Goal: Obtain resource: Obtain resource

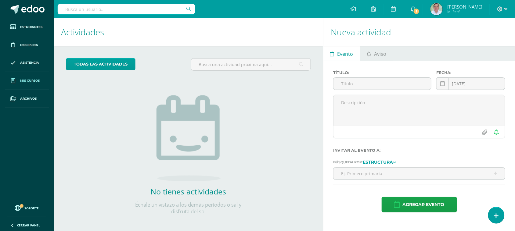
click at [31, 80] on span "Mis cursos" at bounding box center [30, 80] width 20 height 5
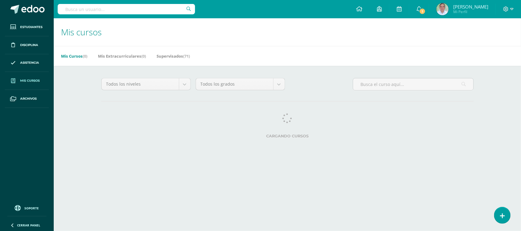
click at [75, 11] on input "text" at bounding box center [126, 9] width 137 height 10
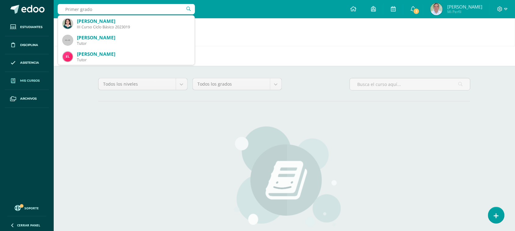
click at [78, 9] on input "Primer grado" at bounding box center [126, 9] width 137 height 10
click at [124, 6] on input "Primero primaria grado" at bounding box center [126, 9] width 137 height 10
type input "Primero primaria"
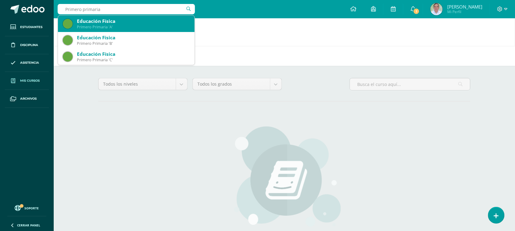
click at [119, 27] on div "Primero Primaria 'A'" at bounding box center [133, 26] width 113 height 5
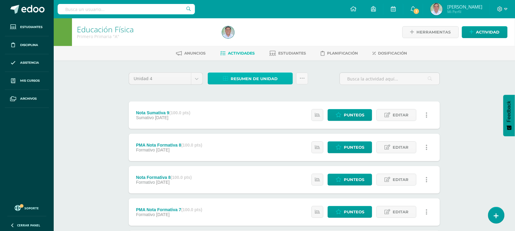
click at [237, 79] on span "Resumen de unidad" at bounding box center [254, 78] width 47 height 11
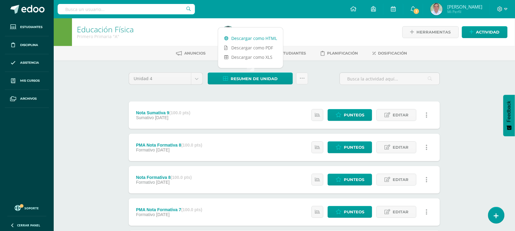
click at [246, 41] on link "Descargar como HTML" at bounding box center [250, 38] width 65 height 9
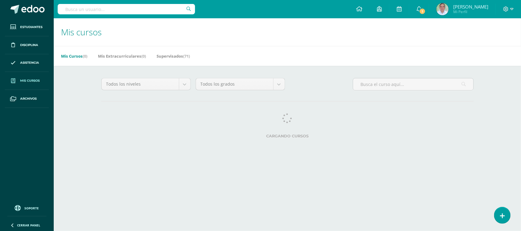
click at [114, 11] on input "text" at bounding box center [126, 9] width 137 height 10
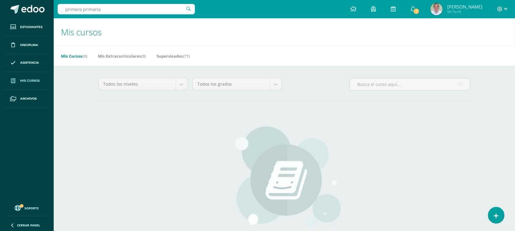
type input "primero primaria"
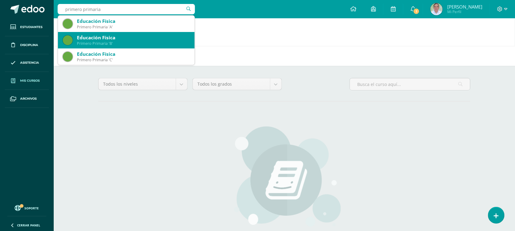
click at [130, 40] on div "Educación Física" at bounding box center [133, 37] width 113 height 6
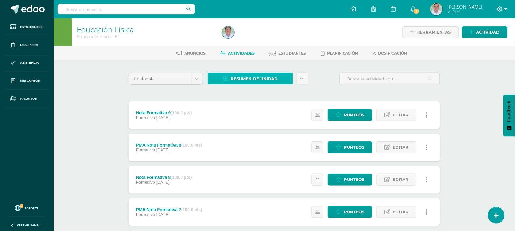
click at [249, 82] on span "Resumen de unidad" at bounding box center [254, 78] width 47 height 11
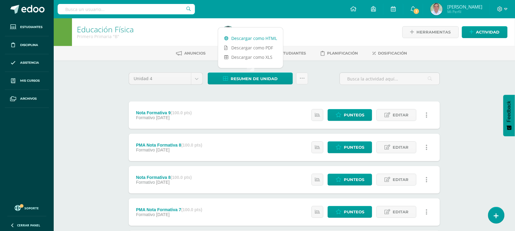
click at [257, 38] on link "Descargar como HTML" at bounding box center [250, 38] width 65 height 9
click at [73, 9] on input "text" at bounding box center [126, 9] width 137 height 10
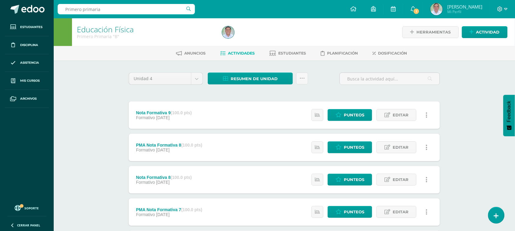
type input "Primero primaria C"
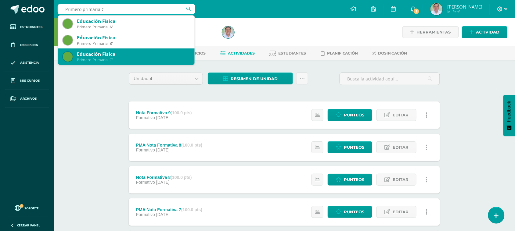
click at [85, 63] on div "Educación Física Primero Primaria 'C'" at bounding box center [126, 57] width 127 height 16
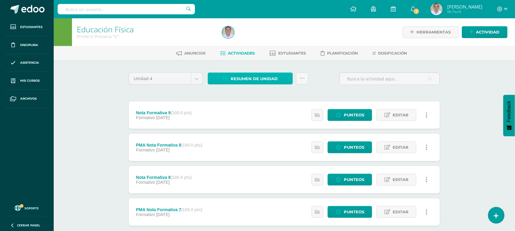
click at [249, 82] on span "Resumen de unidad" at bounding box center [254, 78] width 47 height 11
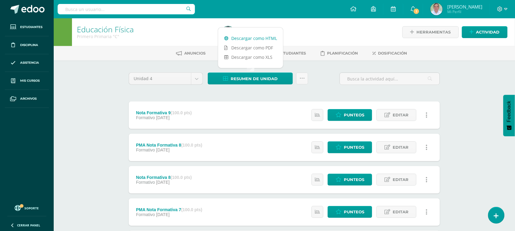
click at [251, 34] on link "Descargar como HTML" at bounding box center [250, 38] width 65 height 9
click at [92, 7] on input "text" at bounding box center [126, 9] width 137 height 10
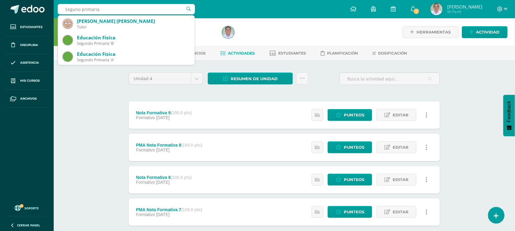
click at [77, 11] on input "Seguno primaria" at bounding box center [126, 9] width 137 height 10
type input "Segundo primaria"
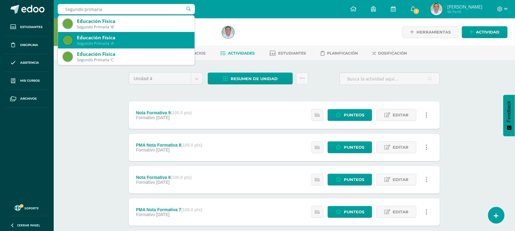
click at [147, 38] on div "Educación Física" at bounding box center [133, 37] width 113 height 6
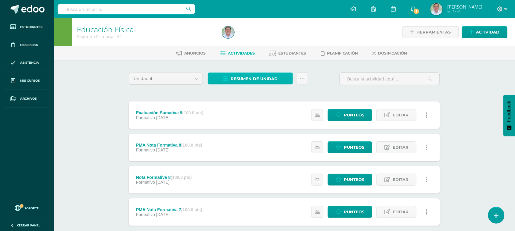
click at [239, 79] on span "Resumen de unidad" at bounding box center [254, 78] width 47 height 11
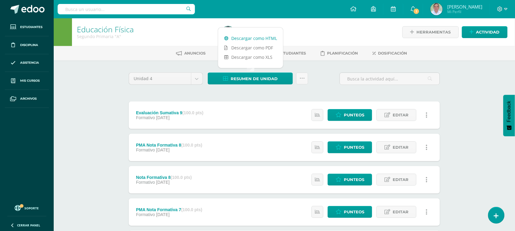
click at [242, 39] on link "Descargar como HTML" at bounding box center [250, 38] width 65 height 9
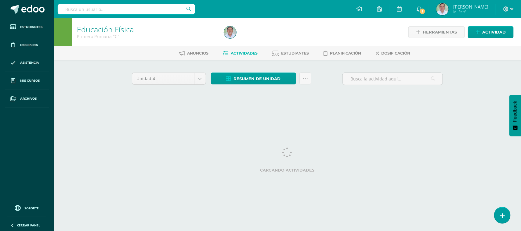
click at [104, 8] on input "text" at bounding box center [126, 9] width 137 height 10
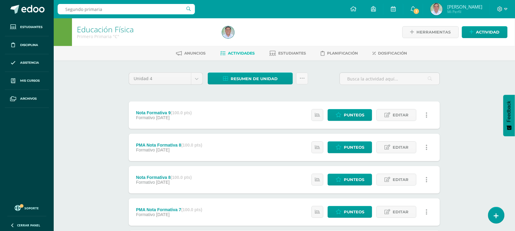
type input "Segundo primaria B"
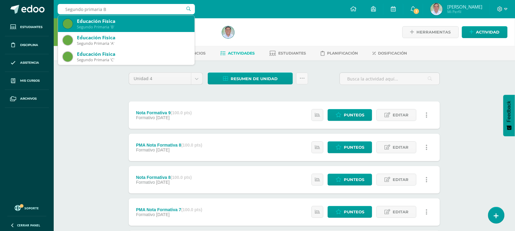
click at [133, 31] on div "Educación Física Segundo Primaria 'B'" at bounding box center [126, 24] width 127 height 16
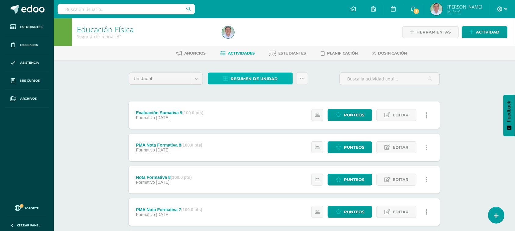
click at [255, 80] on span "Resumen de unidad" at bounding box center [254, 78] width 47 height 11
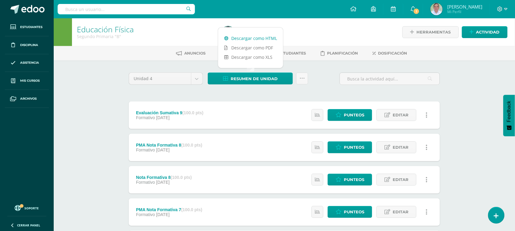
click at [253, 37] on link "Descargar como HTML" at bounding box center [250, 38] width 65 height 9
click at [104, 8] on input "text" at bounding box center [126, 9] width 137 height 10
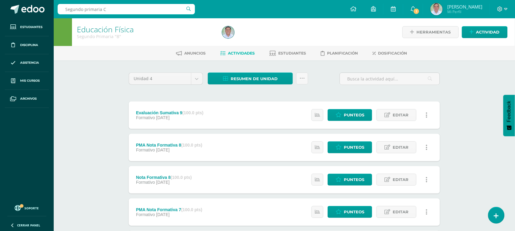
type input "Segundo primaria C"
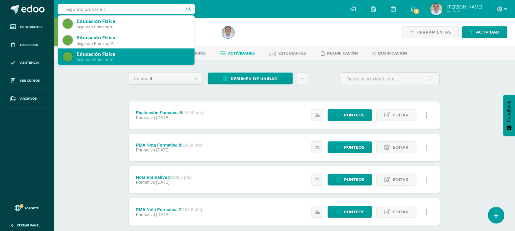
click at [129, 63] on div "Educación Física Segundo Primaria 'C'" at bounding box center [126, 57] width 127 height 16
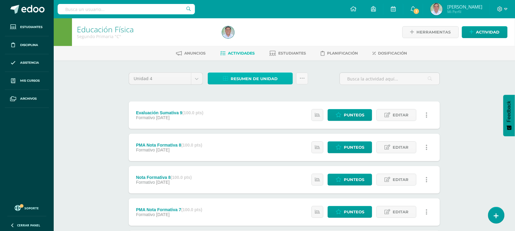
click at [246, 78] on span "Resumen de unidad" at bounding box center [254, 78] width 47 height 11
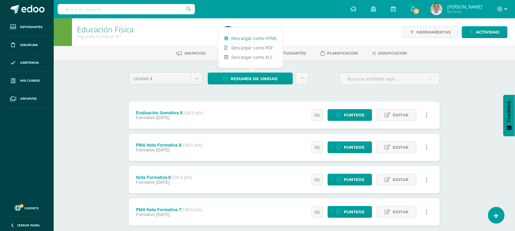
click at [246, 38] on link "Descargar como HTML" at bounding box center [250, 38] width 65 height 9
click at [116, 5] on input "text" at bounding box center [126, 9] width 137 height 10
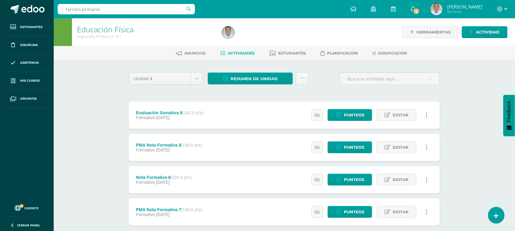
type input "Tercero primaria A"
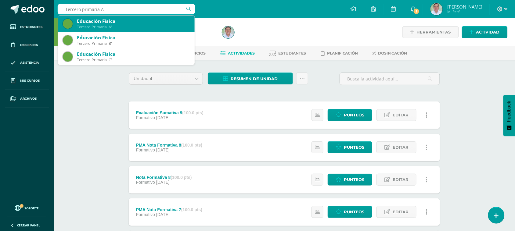
click at [115, 25] on div "Tercero Primaria 'A'" at bounding box center [133, 26] width 113 height 5
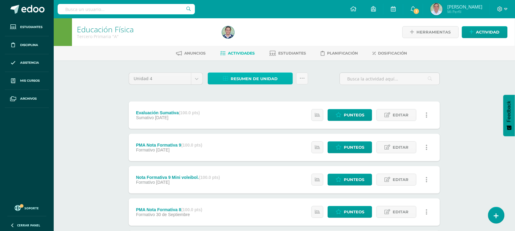
click at [245, 81] on span "Resumen de unidad" at bounding box center [254, 78] width 47 height 11
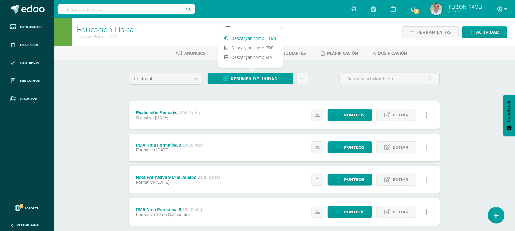
click at [243, 39] on link "Descargar como HTML" at bounding box center [250, 38] width 65 height 9
click at [100, 14] on input "text" at bounding box center [126, 9] width 137 height 10
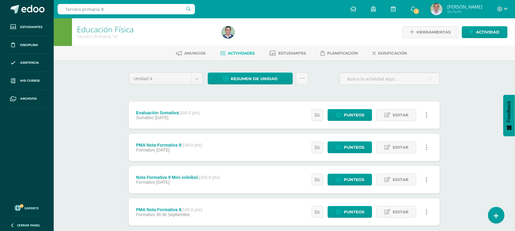
type input "Tercero primaria B"
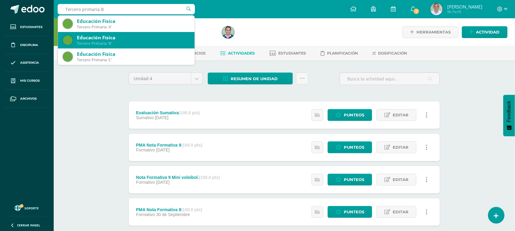
click at [102, 45] on div "Tercero Primaria 'B'" at bounding box center [133, 43] width 113 height 5
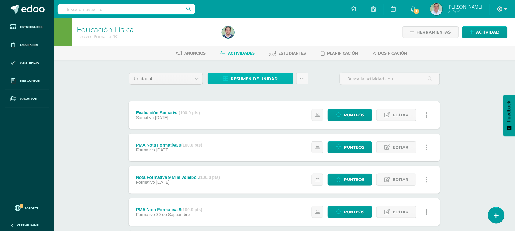
click at [257, 81] on span "Resumen de unidad" at bounding box center [254, 78] width 47 height 11
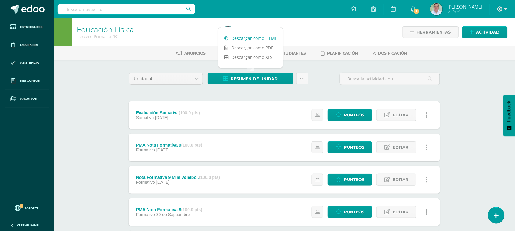
click at [257, 39] on link "Descargar como HTML" at bounding box center [250, 38] width 65 height 9
click at [116, 10] on input "text" at bounding box center [126, 9] width 137 height 10
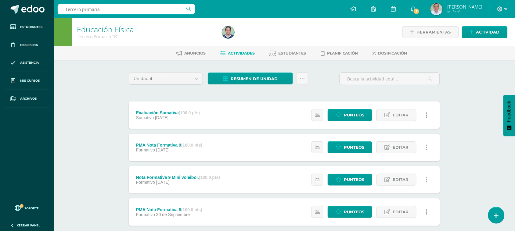
type input "Tercero primaria C"
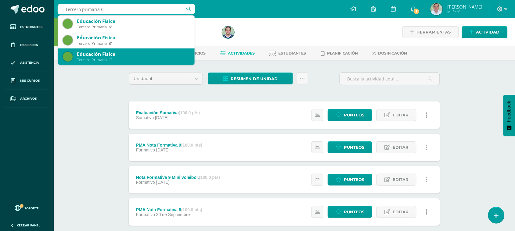
click at [121, 60] on div "Tercero Primaria 'C'" at bounding box center [133, 59] width 113 height 5
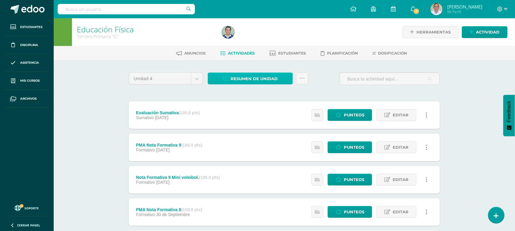
click at [253, 81] on span "Resumen de unidad" at bounding box center [254, 78] width 47 height 11
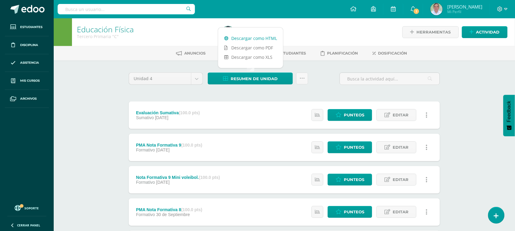
click at [250, 35] on link "Descargar como HTML" at bounding box center [250, 38] width 65 height 9
click at [92, 11] on input "text" at bounding box center [126, 9] width 137 height 10
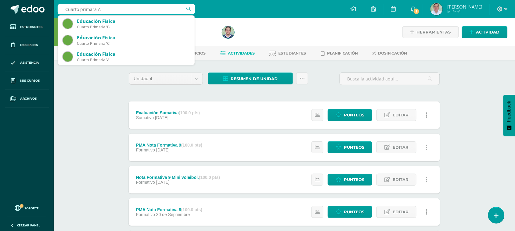
click at [94, 10] on input "Cuarto primara A" at bounding box center [126, 9] width 137 height 10
type input "Cuarto primaria A"
click at [134, 9] on input "Cuarto primaria A" at bounding box center [126, 9] width 137 height 10
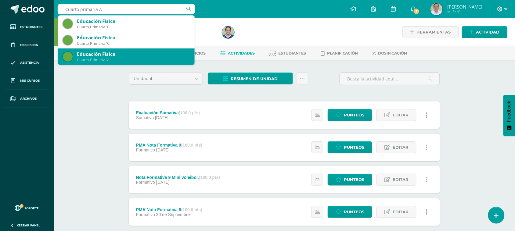
click at [131, 56] on div "Educación Física" at bounding box center [133, 54] width 113 height 6
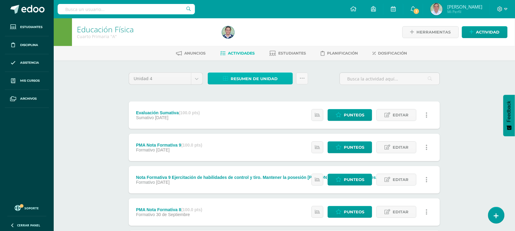
click at [254, 77] on span "Resumen de unidad" at bounding box center [254, 78] width 47 height 11
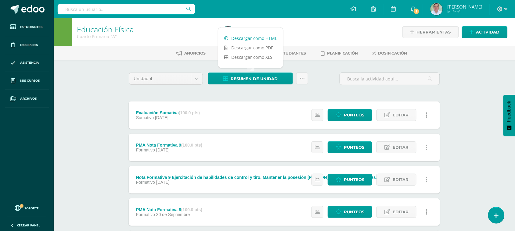
click at [254, 40] on link "Descargar como HTML" at bounding box center [250, 38] width 65 height 9
click at [76, 19] on div "Educación Física Cuarto Primaria "A"" at bounding box center [146, 32] width 148 height 28
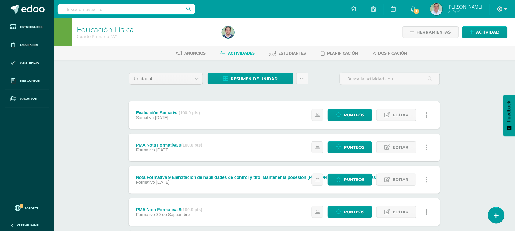
click at [78, 10] on input "text" at bounding box center [126, 9] width 137 height 10
type input "Cuarto primaria B"
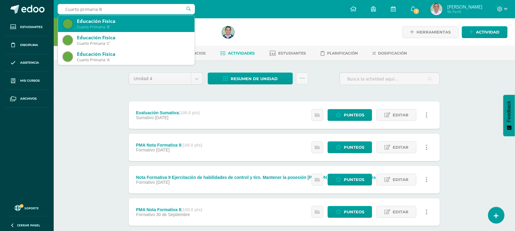
click at [98, 28] on div "Cuarto Primaria 'B'" at bounding box center [133, 26] width 113 height 5
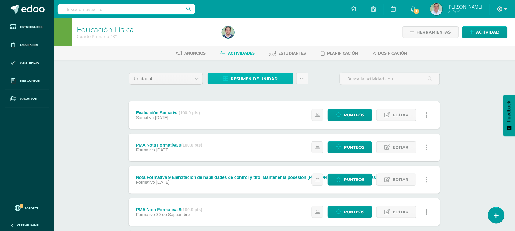
click at [243, 81] on span "Resumen de unidad" at bounding box center [254, 78] width 47 height 11
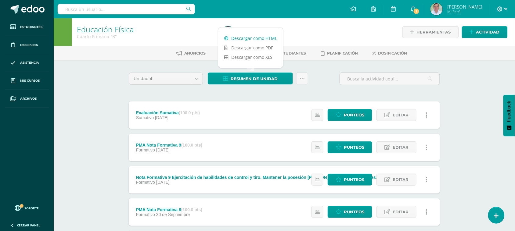
click at [251, 40] on link "Descargar como HTML" at bounding box center [250, 38] width 65 height 9
click at [130, 13] on input "text" at bounding box center [126, 9] width 137 height 10
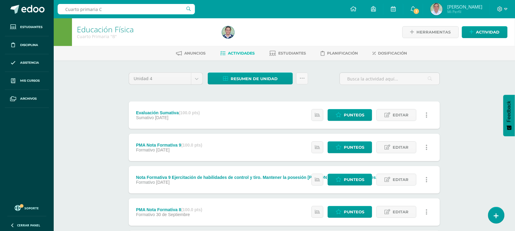
type input "Cuarto primaria C"
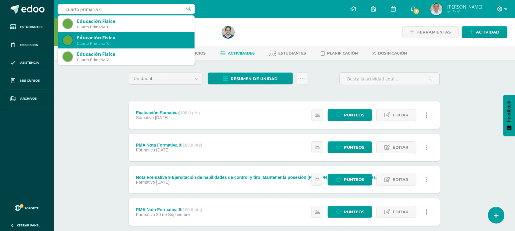
click at [117, 43] on div "Cuarto Primaria 'C'" at bounding box center [133, 43] width 113 height 5
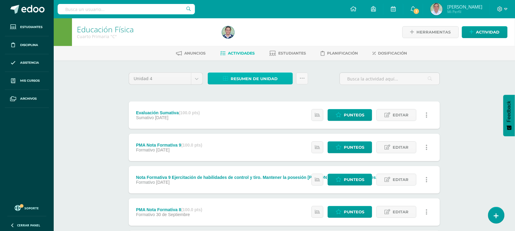
click at [247, 80] on span "Resumen de unidad" at bounding box center [254, 78] width 47 height 11
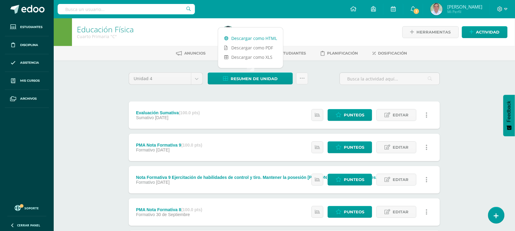
click at [257, 37] on link "Descargar como HTML" at bounding box center [250, 38] width 65 height 9
click at [161, 21] on div "Educación Física Cuarto Primaria "C"" at bounding box center [146, 32] width 148 height 28
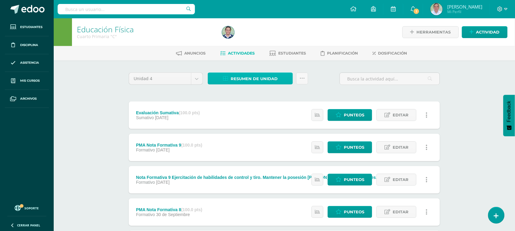
click at [250, 75] on span "Resumen de unidad" at bounding box center [254, 78] width 47 height 11
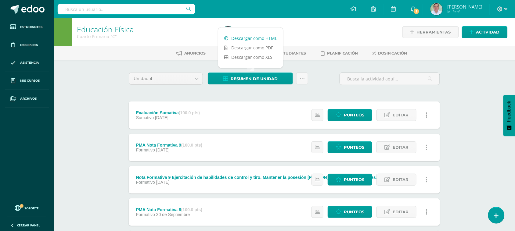
click at [249, 38] on link "Descargar como HTML" at bounding box center [250, 38] width 65 height 9
click at [80, 14] on input "text" at bounding box center [126, 9] width 137 height 10
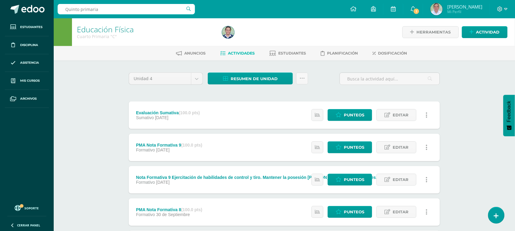
type input "Quinto primaria"
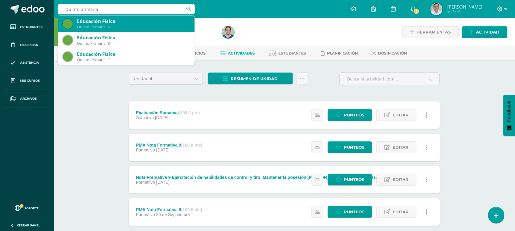
click at [95, 25] on div "Quinto Primaria 'A'" at bounding box center [133, 26] width 113 height 5
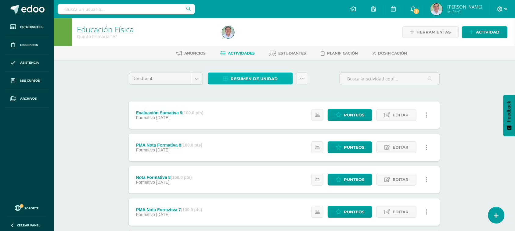
click at [245, 77] on span "Resumen de unidad" at bounding box center [254, 78] width 47 height 11
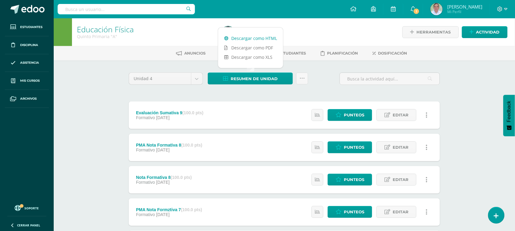
click at [240, 39] on link "Descargar como HTML" at bounding box center [250, 38] width 65 height 9
click at [116, 13] on input "text" at bounding box center [126, 9] width 137 height 10
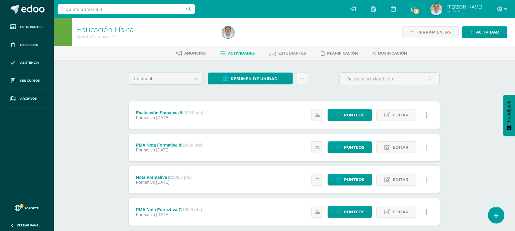
type input "Quinto primaria B"
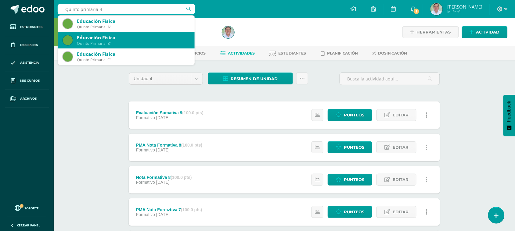
click at [130, 45] on div "Quinto Primaria 'B'" at bounding box center [133, 43] width 113 height 5
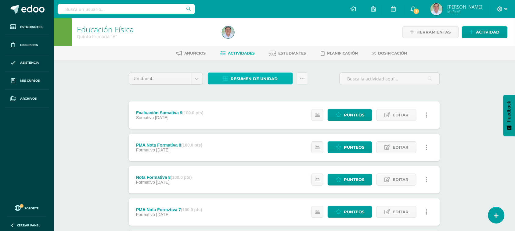
click at [259, 80] on span "Resumen de unidad" at bounding box center [254, 78] width 47 height 11
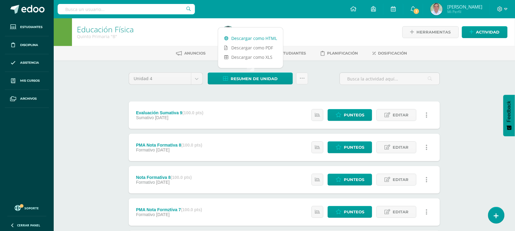
click at [253, 38] on link "Descargar como HTML" at bounding box center [250, 38] width 65 height 9
click at [106, 10] on input "text" at bounding box center [126, 9] width 137 height 10
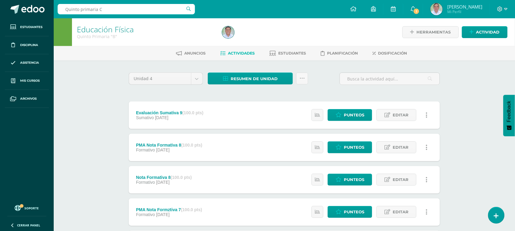
type input "Quinto primaria C"
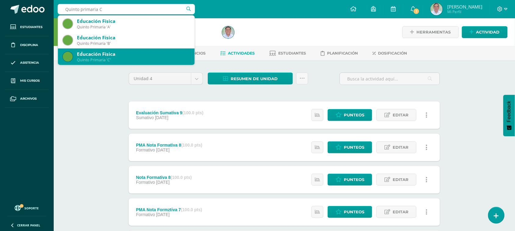
click at [137, 54] on div "Educación Física" at bounding box center [133, 54] width 113 height 6
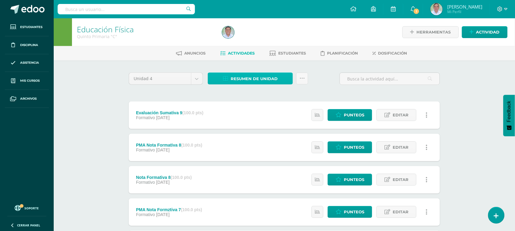
click at [260, 80] on span "Resumen de unidad" at bounding box center [254, 78] width 47 height 11
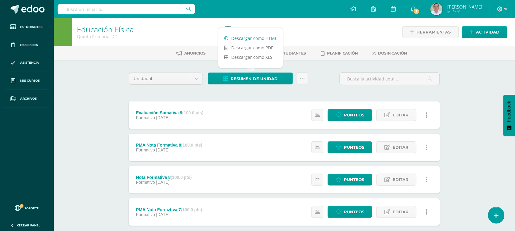
click at [255, 39] on link "Descargar como HTML" at bounding box center [250, 38] width 65 height 9
click at [140, 6] on input "text" at bounding box center [126, 9] width 137 height 10
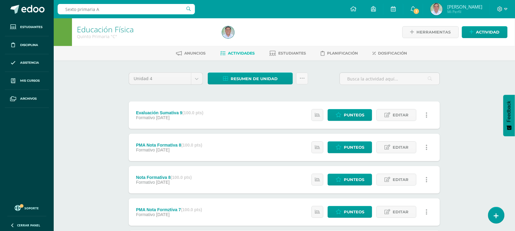
type input "Sexto primaria A"
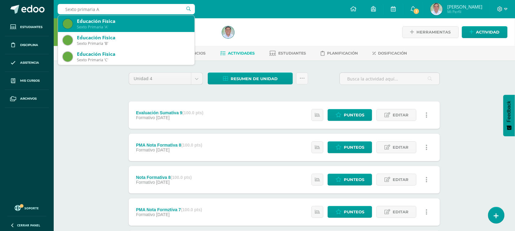
click at [123, 25] on div "Sexto Primaria 'A'" at bounding box center [133, 26] width 113 height 5
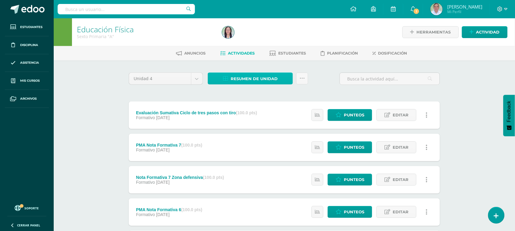
click at [245, 77] on span "Resumen de unidad" at bounding box center [254, 78] width 47 height 11
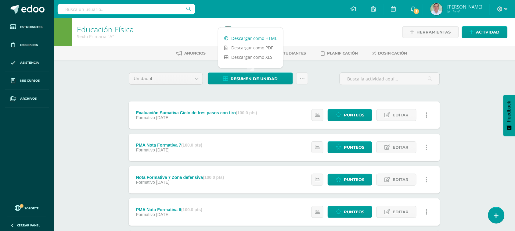
click at [250, 34] on link "Descargar como HTML" at bounding box center [250, 38] width 65 height 9
click at [70, 11] on input "text" at bounding box center [126, 9] width 137 height 10
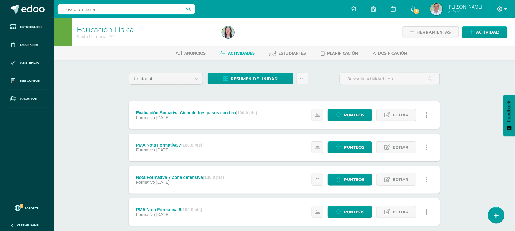
type input "Sexto primaria B"
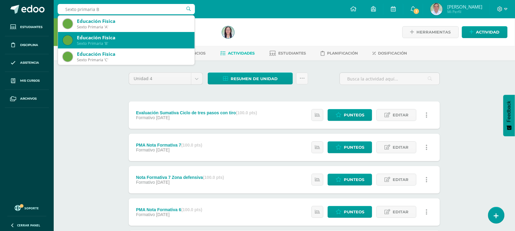
click at [131, 40] on div "Educación Física" at bounding box center [133, 37] width 113 height 6
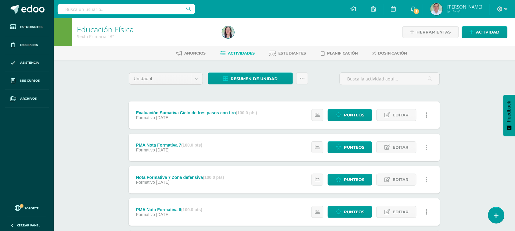
click at [260, 86] on div "Resumen de unidad Descargar como HTML Descargar como PDF Descargar como XLS Sub…" at bounding box center [257, 81] width 105 height 17
click at [259, 82] on span "Resumen de unidad" at bounding box center [254, 78] width 47 height 11
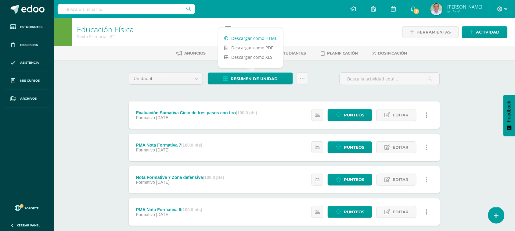
click at [252, 36] on link "Descargar como HTML" at bounding box center [250, 38] width 65 height 9
click at [117, 9] on input "text" at bounding box center [126, 9] width 137 height 10
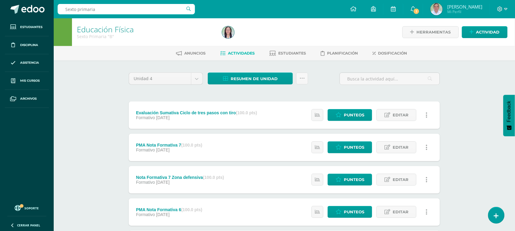
type input "Sexto primaria C"
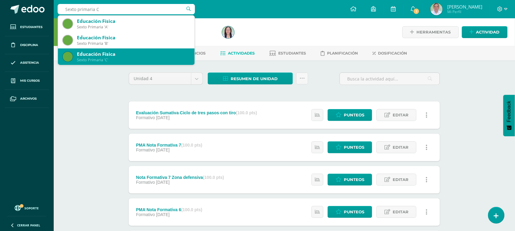
click at [90, 58] on div "Sexto Primaria 'C'" at bounding box center [133, 59] width 113 height 5
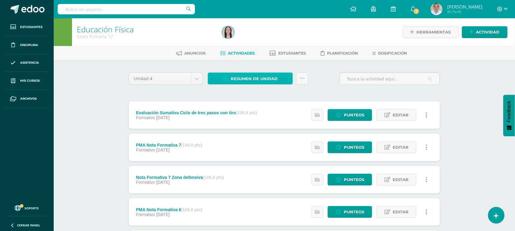
click at [247, 80] on span "Resumen de unidad" at bounding box center [254, 78] width 47 height 11
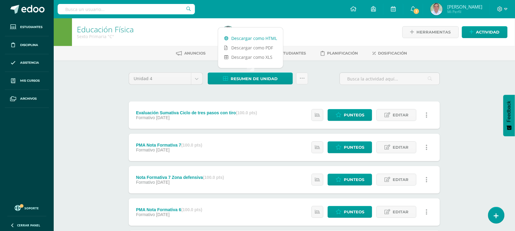
click at [251, 36] on link "Descargar como HTML" at bounding box center [250, 38] width 65 height 9
click at [130, 14] on input "text" at bounding box center [126, 9] width 137 height 10
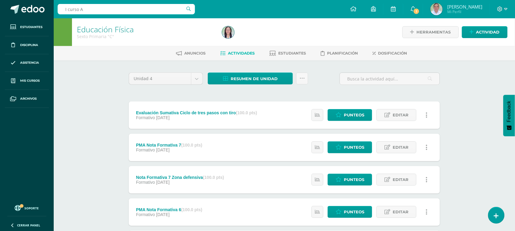
type input "I curso A"
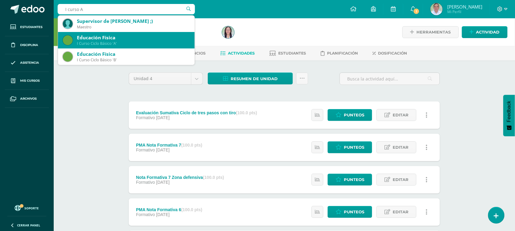
click at [122, 37] on div "Educación Física" at bounding box center [133, 37] width 113 height 6
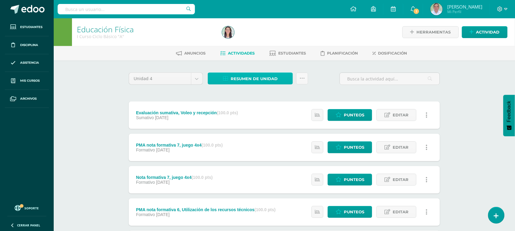
click at [264, 82] on span "Resumen de unidad" at bounding box center [254, 78] width 47 height 11
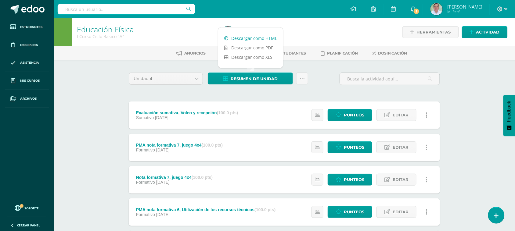
click at [251, 37] on link "Descargar como HTML" at bounding box center [250, 38] width 65 height 9
click at [102, 7] on input "text" at bounding box center [126, 9] width 137 height 10
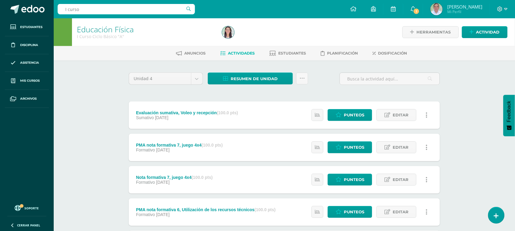
type input "I curso B"
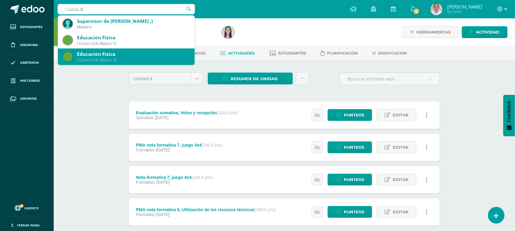
click at [113, 62] on div "I Curso Ciclo Básico 'B'" at bounding box center [133, 59] width 113 height 5
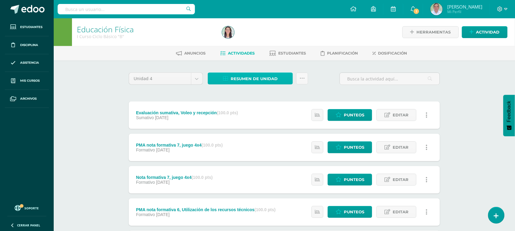
click at [258, 82] on span "Resumen de unidad" at bounding box center [254, 78] width 47 height 11
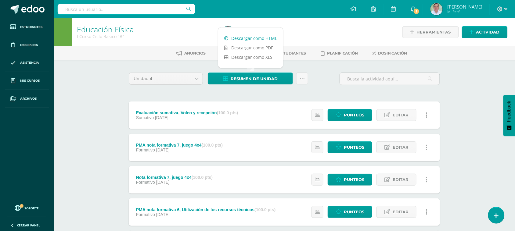
click at [250, 36] on link "Descargar como HTML" at bounding box center [250, 38] width 65 height 9
click at [75, 9] on input "text" at bounding box center [126, 9] width 137 height 10
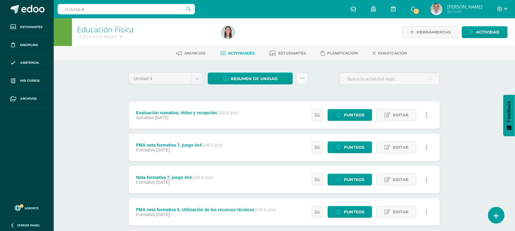
type input "II curso A"
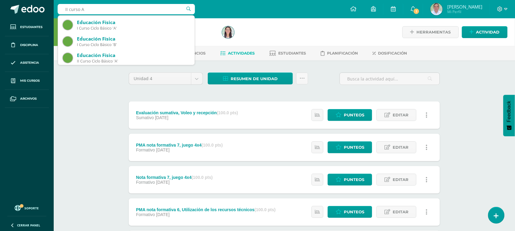
scroll to position [31, 0]
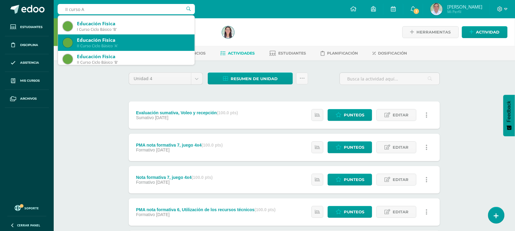
click at [118, 45] on div "II Curso Ciclo Básico 'A'" at bounding box center [133, 45] width 113 height 5
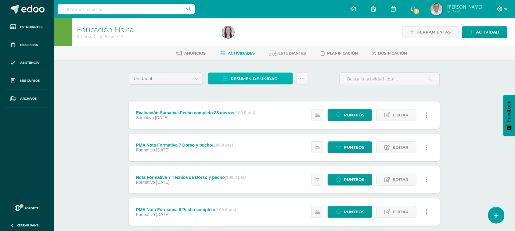
click at [243, 82] on span "Resumen de unidad" at bounding box center [254, 78] width 47 height 11
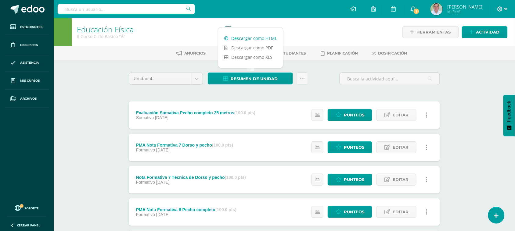
click at [243, 37] on link "Descargar como HTML" at bounding box center [250, 38] width 65 height 9
click at [107, 13] on input "text" at bounding box center [126, 9] width 137 height 10
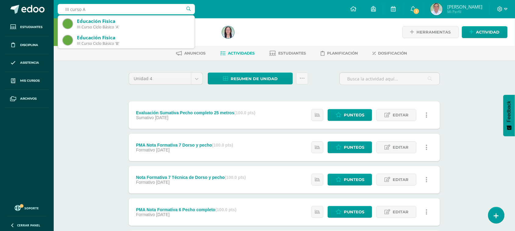
type input "III curso A"
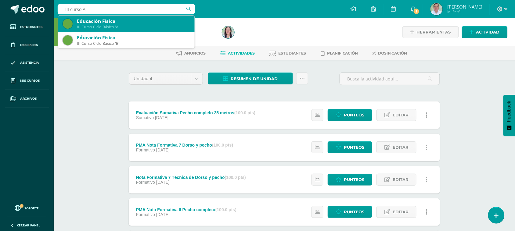
click at [108, 26] on div "III Curso Ciclo Básico 'A'" at bounding box center [133, 26] width 113 height 5
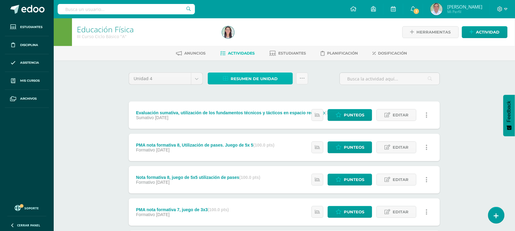
click at [260, 80] on span "Resumen de unidad" at bounding box center [254, 78] width 47 height 11
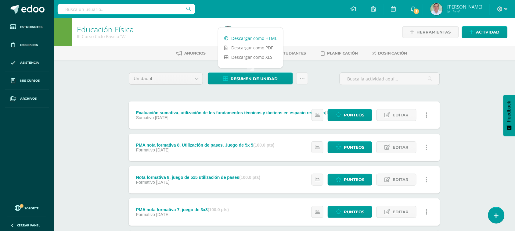
click at [252, 37] on link "Descargar como HTML" at bounding box center [250, 38] width 65 height 9
click at [92, 3] on div at bounding box center [126, 9] width 137 height 18
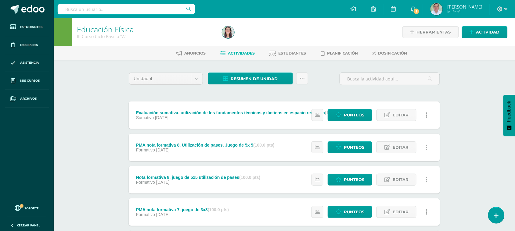
click at [91, 12] on input "text" at bounding box center [126, 9] width 137 height 10
type input "III B"
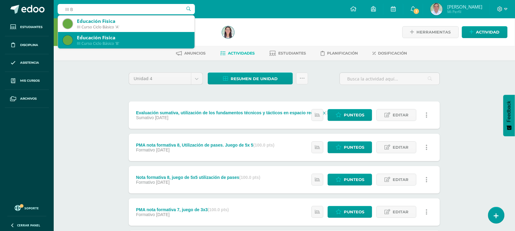
click at [116, 39] on div "Educación Física" at bounding box center [133, 37] width 113 height 6
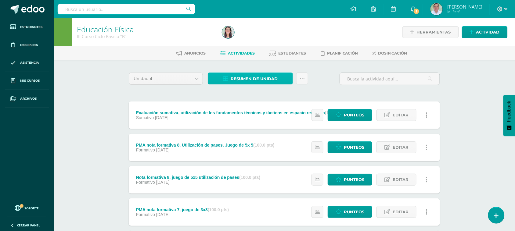
click at [264, 83] on span "Resumen de unidad" at bounding box center [254, 78] width 47 height 11
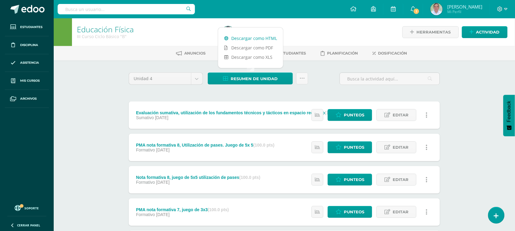
click at [254, 36] on link "Descargar como HTML" at bounding box center [250, 38] width 65 height 9
click at [98, 12] on input "text" at bounding box center [126, 9] width 137 height 10
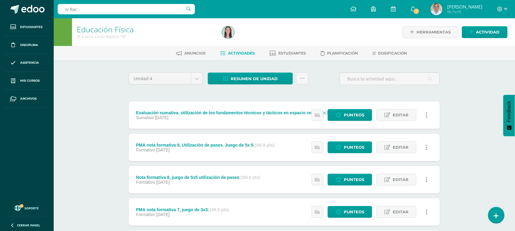
type input "Iv [PERSON_NAME]"
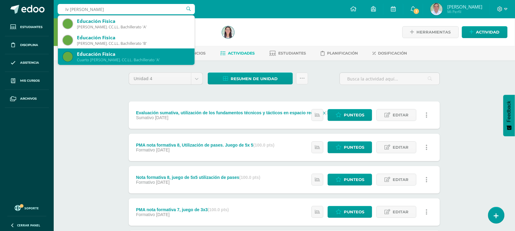
click at [131, 59] on div "Cuarto [PERSON_NAME]. CC.LL. Bachillerato 'A'" at bounding box center [133, 59] width 113 height 5
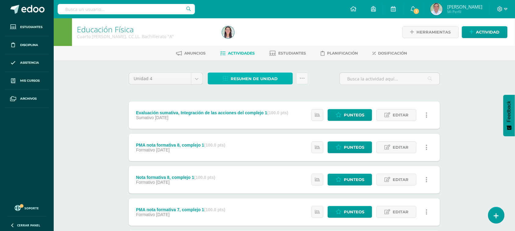
click at [237, 77] on span "Resumen de unidad" at bounding box center [254, 78] width 47 height 11
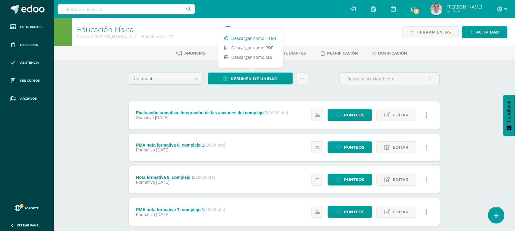
click at [244, 38] on link "Descargar como HTML" at bounding box center [250, 38] width 65 height 9
click at [109, 11] on input "text" at bounding box center [126, 9] width 137 height 10
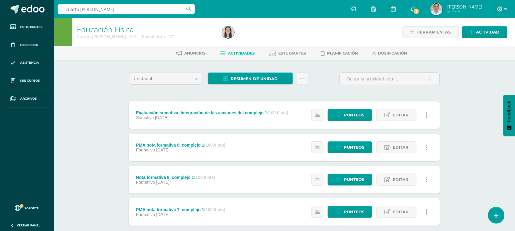
type input "Cuarto Bach B"
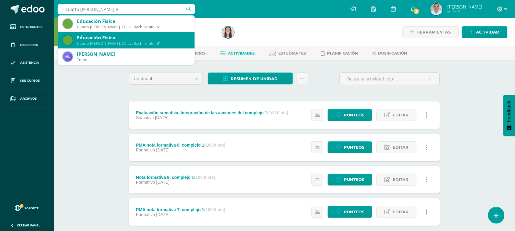
click at [123, 39] on div "Educación Física" at bounding box center [133, 37] width 113 height 6
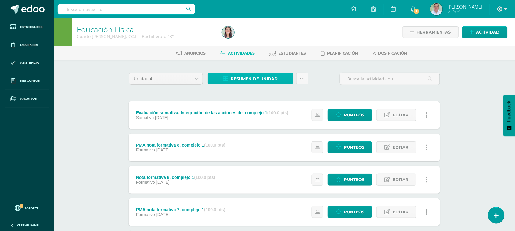
click at [258, 76] on span "Resumen de unidad" at bounding box center [254, 78] width 47 height 11
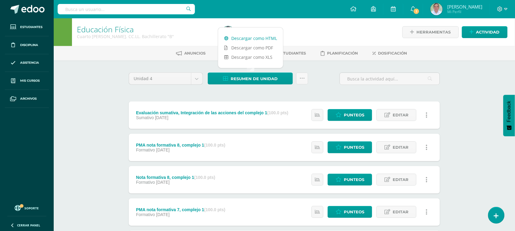
click at [257, 37] on link "Descargar como HTML" at bounding box center [250, 38] width 65 height 9
click at [114, 12] on input "text" at bounding box center [126, 9] width 137 height 10
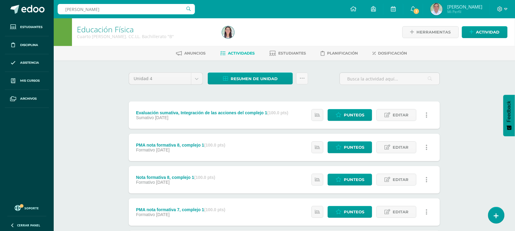
type input "V Bach"
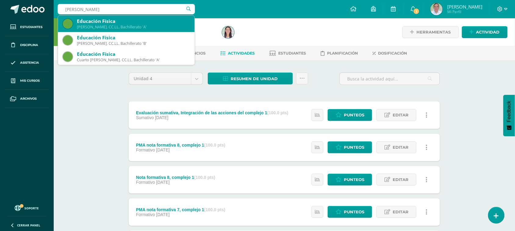
click at [133, 28] on div "Quinto Bach. CC.LL. Bachillerato 'A'" at bounding box center [133, 26] width 113 height 5
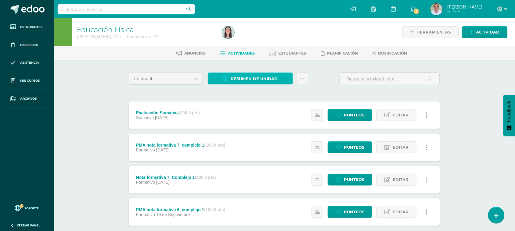
click at [243, 82] on span "Resumen de unidad" at bounding box center [254, 78] width 47 height 11
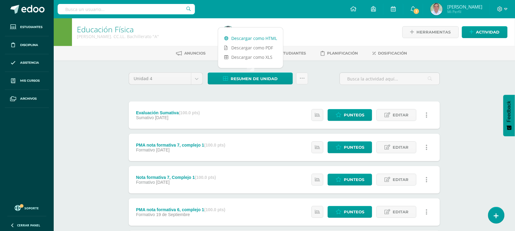
click at [244, 38] on link "Descargar como HTML" at bounding box center [250, 38] width 65 height 9
click at [92, 8] on input "text" at bounding box center [126, 9] width 137 height 10
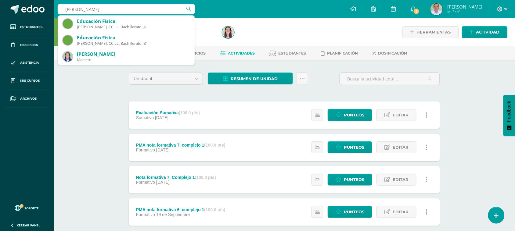
type input "[PERSON_NAME] B"
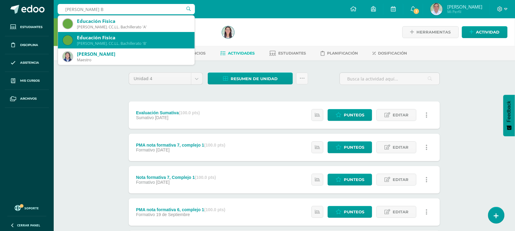
click at [108, 36] on div "Educación Física" at bounding box center [133, 37] width 113 height 6
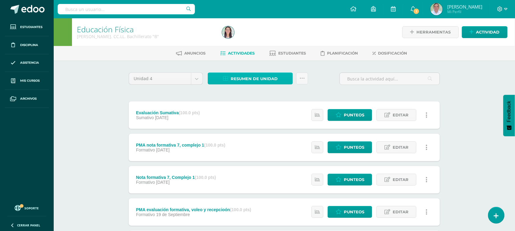
click at [254, 76] on span "Resumen de unidad" at bounding box center [254, 78] width 47 height 11
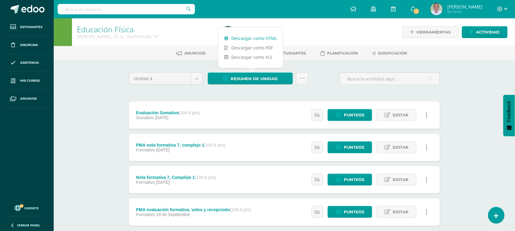
click at [254, 36] on link "Descargar como HTML" at bounding box center [250, 38] width 65 height 9
